Goal: Navigation & Orientation: Find specific page/section

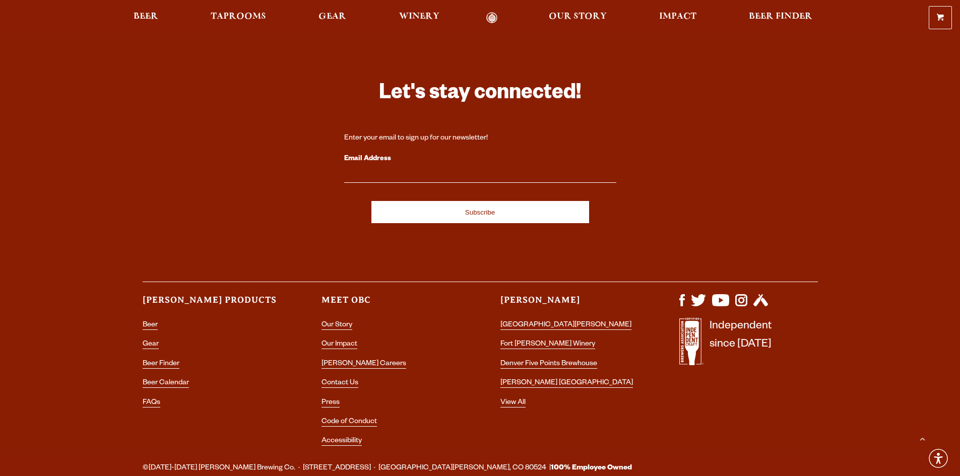
scroll to position [2975, 0]
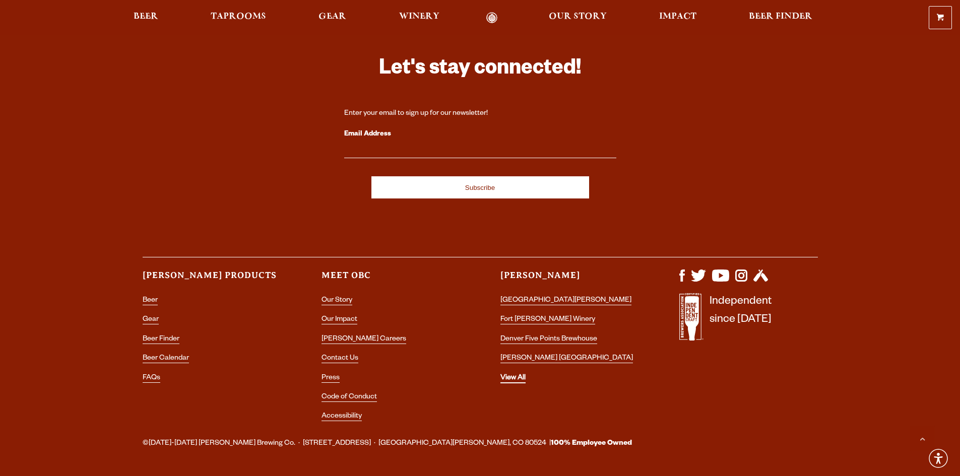
click at [504, 375] on link "View All" at bounding box center [513, 379] width 25 height 9
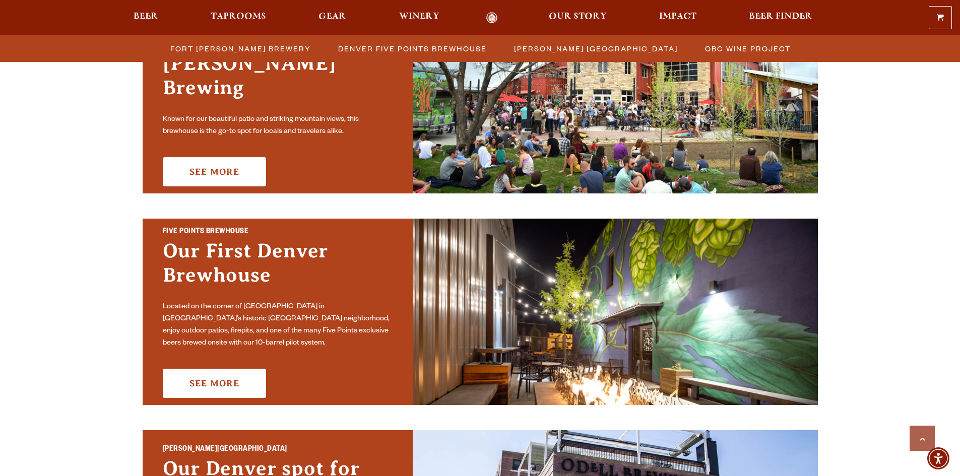
scroll to position [302, 0]
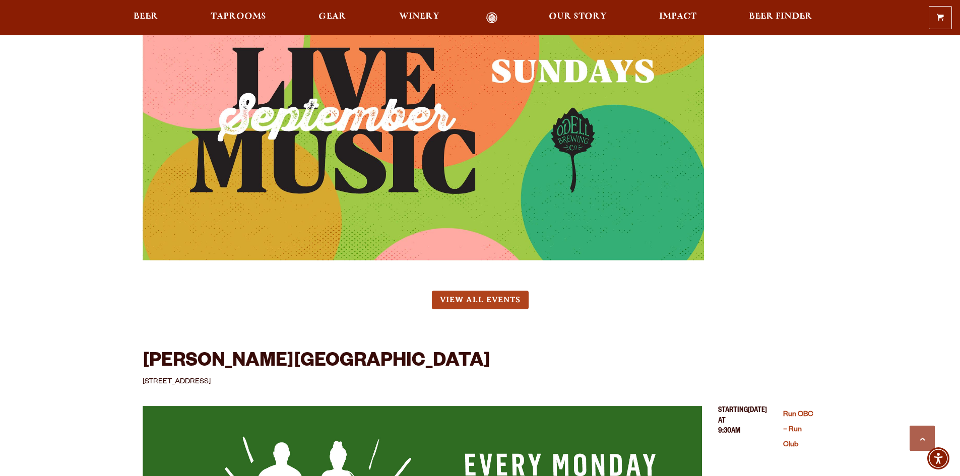
scroll to position [4094, 0]
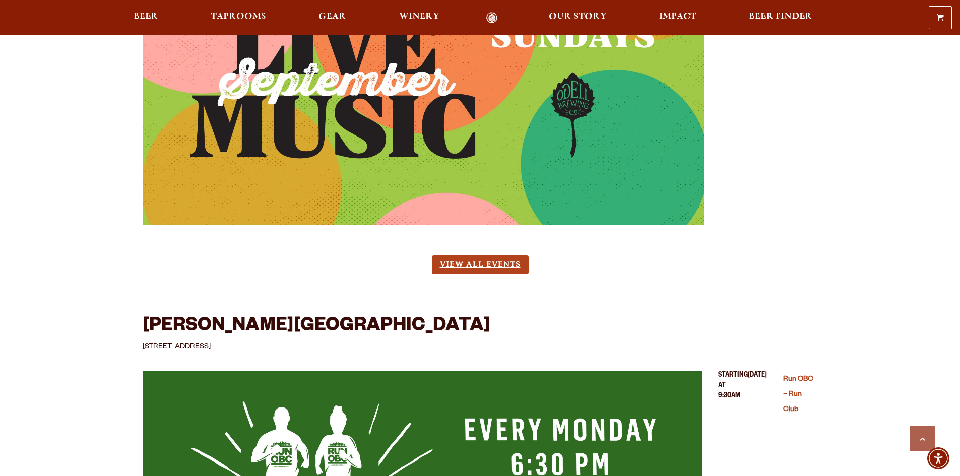
click at [509, 256] on link "View All Events" at bounding box center [480, 265] width 97 height 19
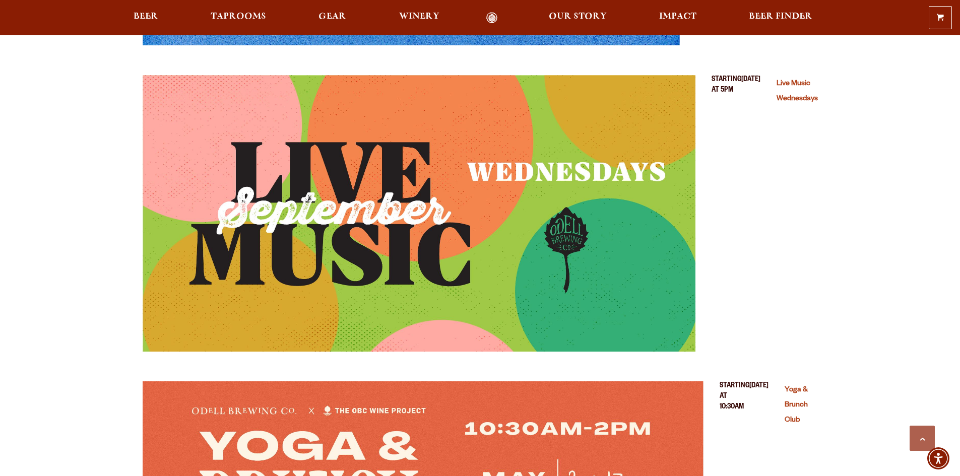
scroll to position [3186, 0]
